Goal: Task Accomplishment & Management: Manage account settings

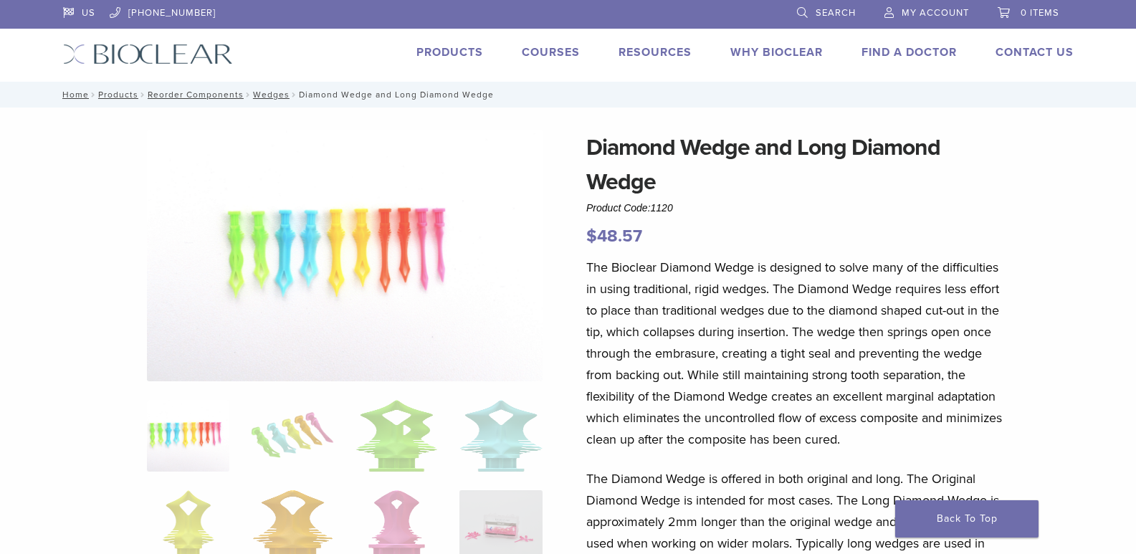
select select "**********"
select select "*****"
click at [945, 4] on link "My Account" at bounding box center [926, 11] width 85 height 22
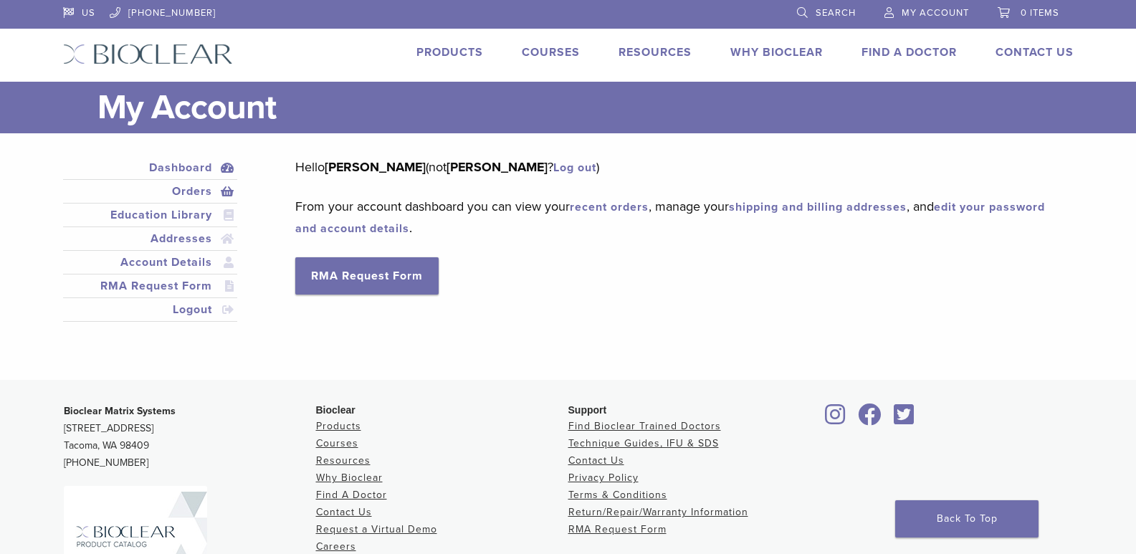
click at [170, 188] on link "Orders" at bounding box center [150, 191] width 169 height 17
